Goal: Information Seeking & Learning: Learn about a topic

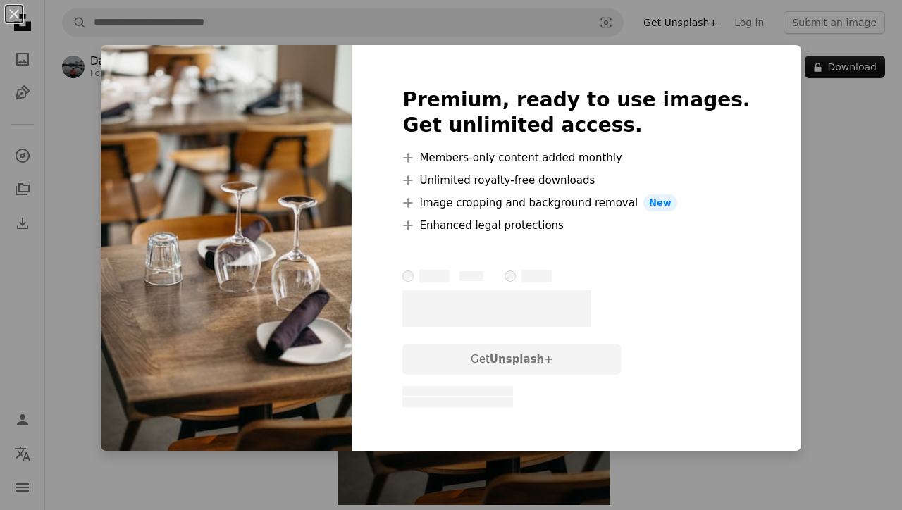
scroll to position [130, 0]
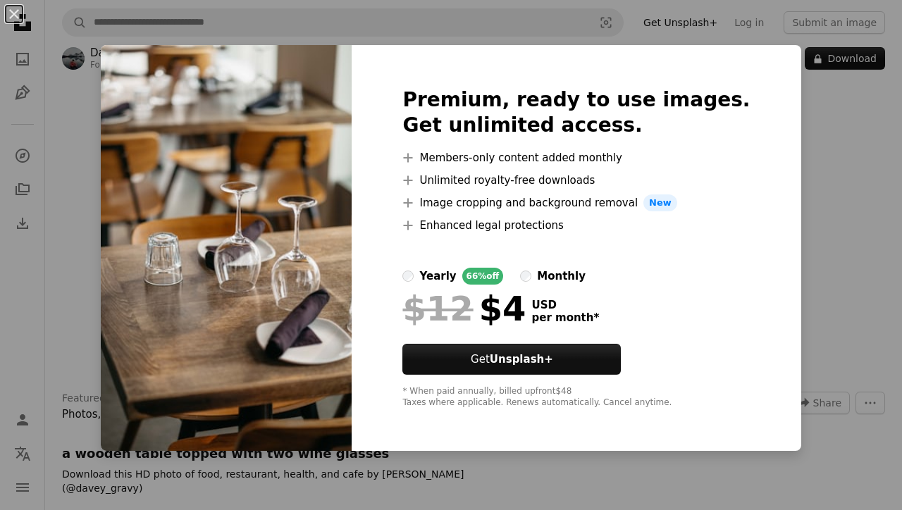
click at [797, 183] on div "An X shape Premium, ready to use images. Get unlimited access. A plus sign Memb…" at bounding box center [451, 255] width 902 height 510
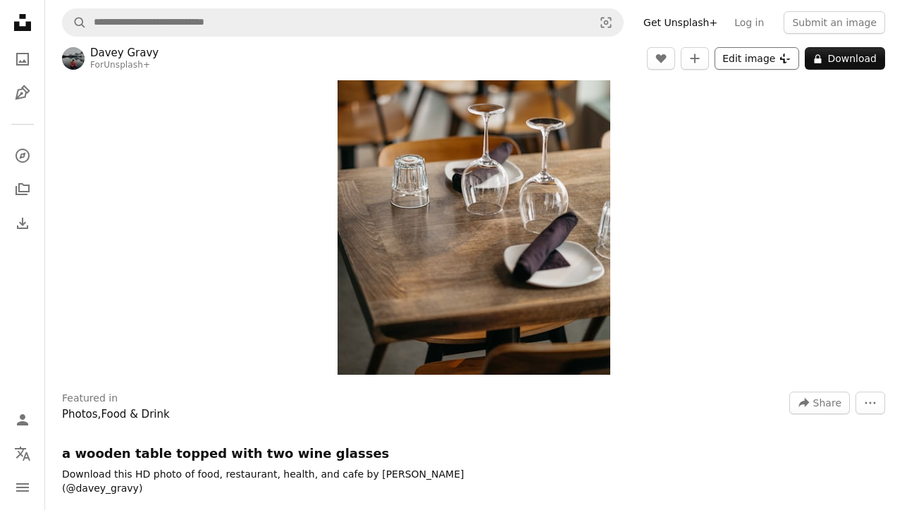
click at [768, 62] on button "Edit image Plus sign for Unsplash+" at bounding box center [756, 58] width 85 height 23
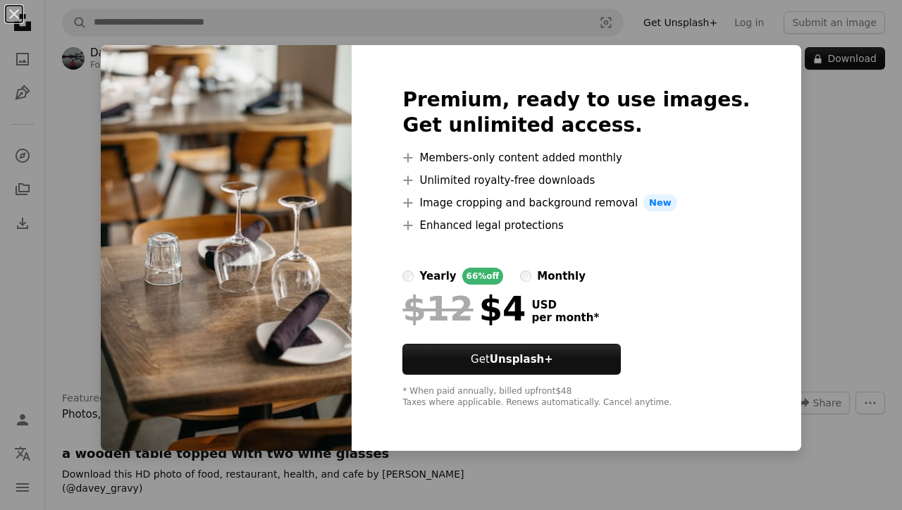
click at [803, 187] on div "An X shape Premium, ready to use images. Get unlimited access. A plus sign Memb…" at bounding box center [451, 255] width 902 height 510
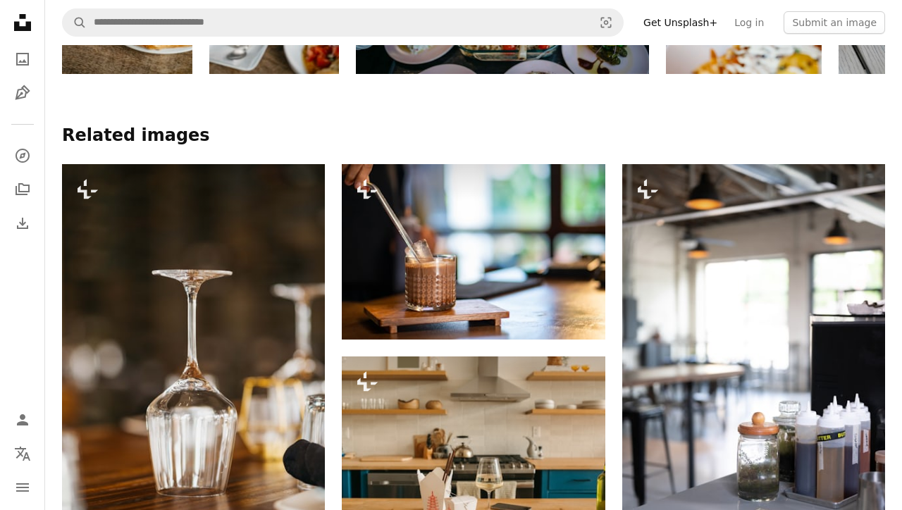
scroll to position [1089, 0]
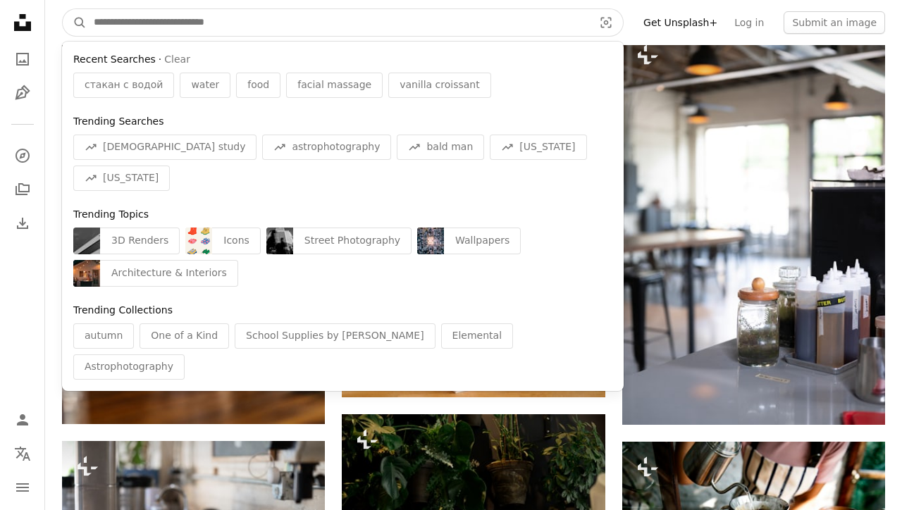
click at [278, 28] on input "Find visuals sitewide" at bounding box center [338, 22] width 502 height 27
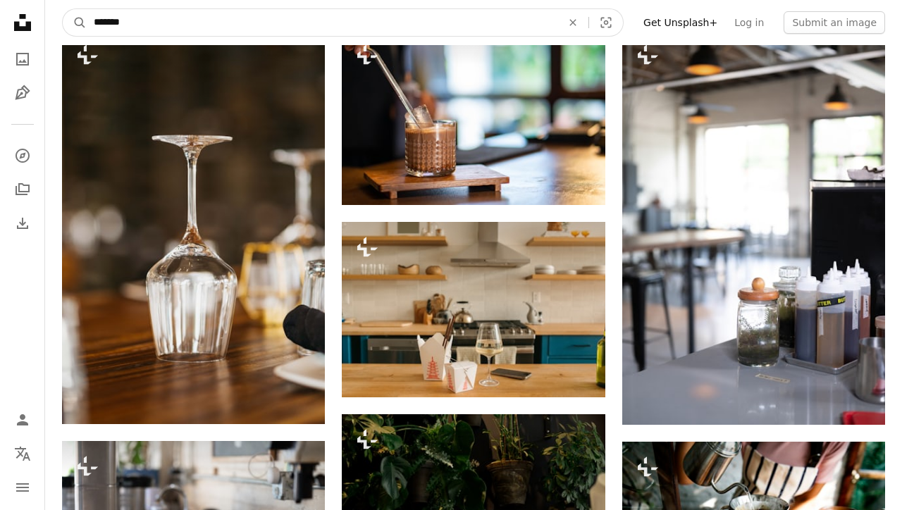
type input "********"
click button "A magnifying glass" at bounding box center [75, 22] width 24 height 27
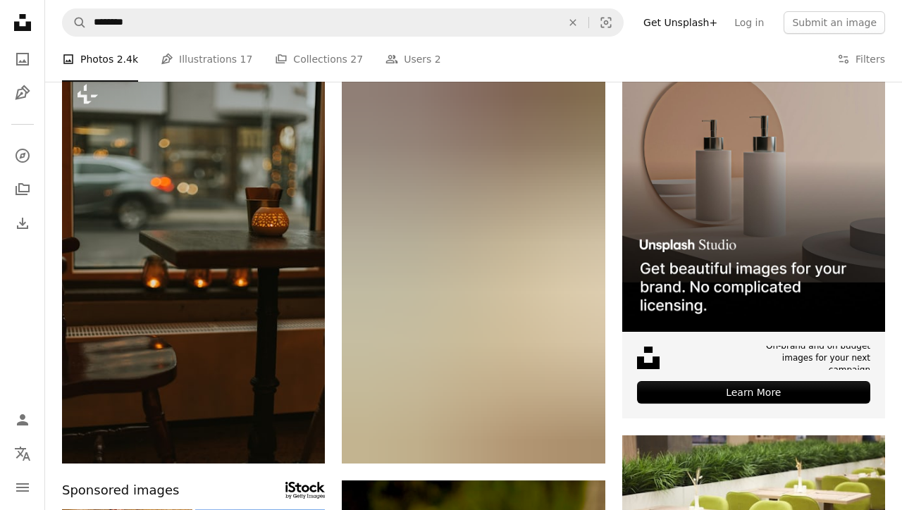
scroll to position [125, 0]
